Goal: Learn about a topic

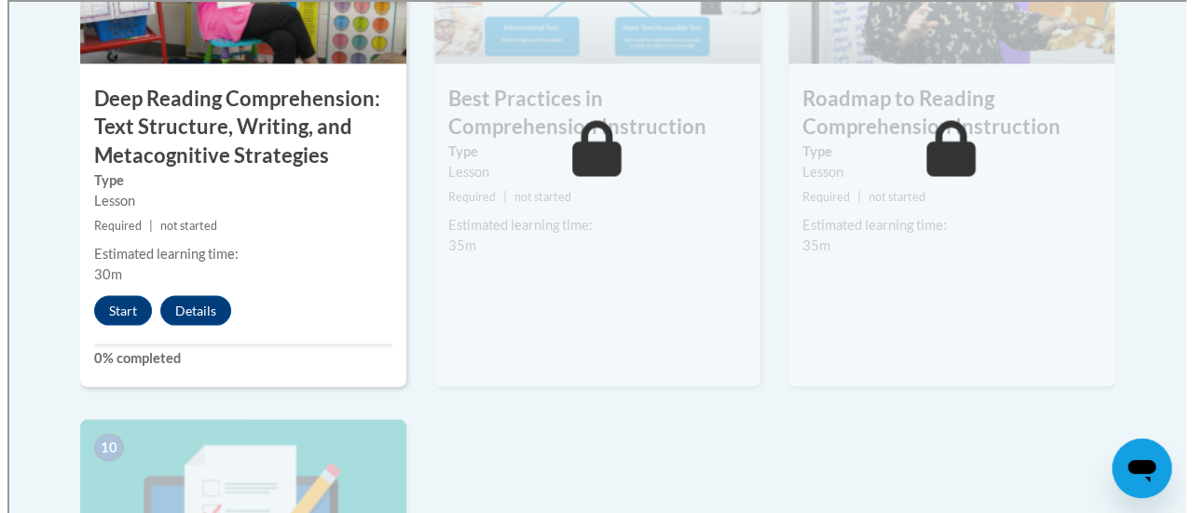
scroll to position [1791, 0]
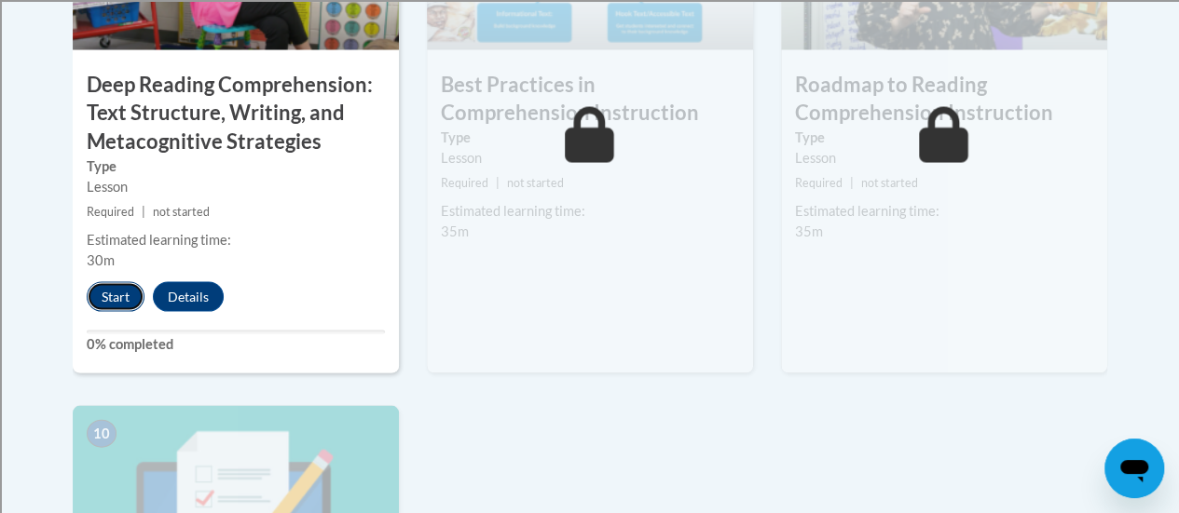
click at [118, 289] on button "Start" at bounding box center [116, 297] width 58 height 30
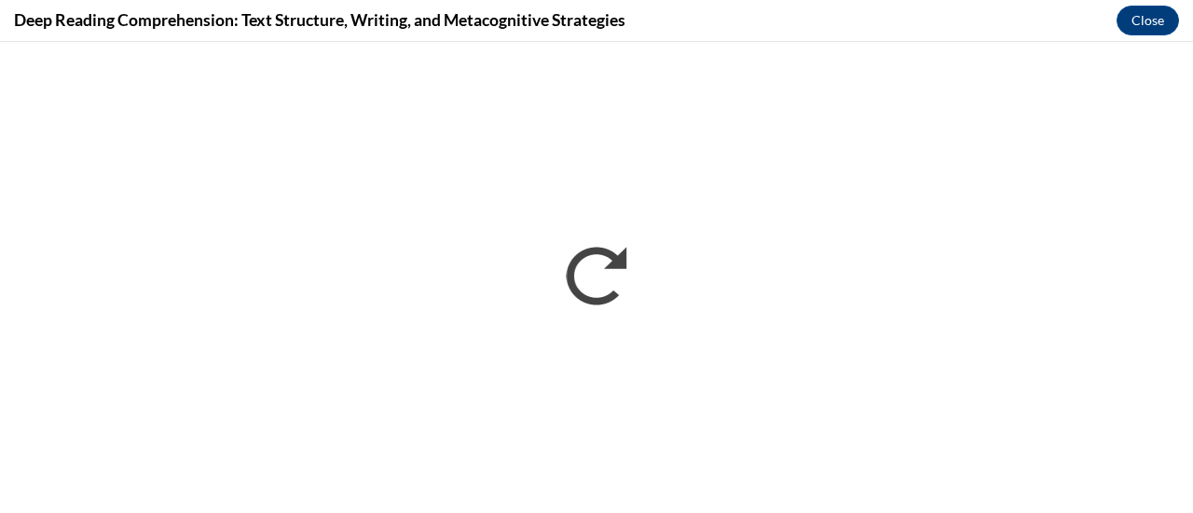
scroll to position [0, 0]
